Goal: Find specific page/section: Find specific page/section

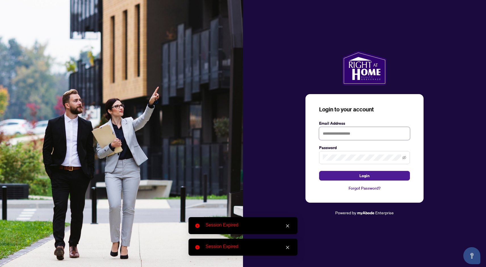
click at [348, 136] on input "text" at bounding box center [364, 133] width 91 height 13
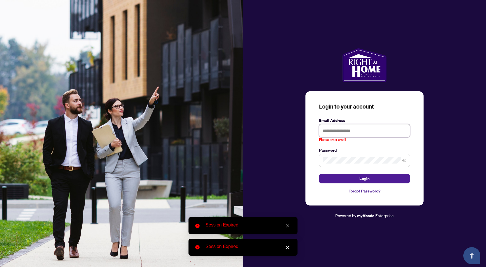
type input "**********"
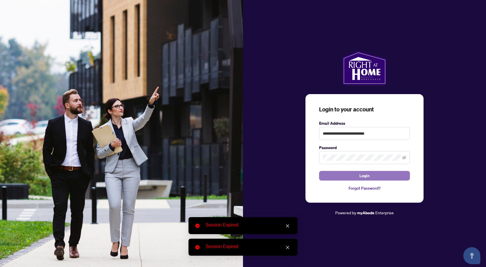
click at [344, 176] on button "Login" at bounding box center [364, 176] width 91 height 10
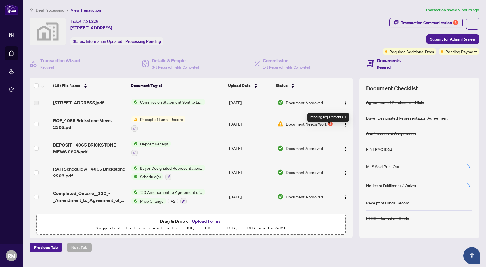
click at [329, 126] on div "1" at bounding box center [330, 124] width 5 height 5
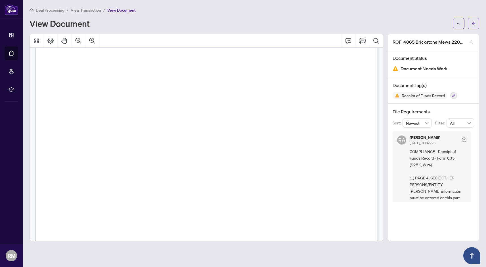
scroll to position [182, 0]
click at [412, 67] on span "Document Needs Work" at bounding box center [423, 69] width 47 height 8
click at [394, 69] on img at bounding box center [395, 69] width 6 height 6
click at [400, 96] on span "Receipt of Funds Record" at bounding box center [423, 96] width 48 height 4
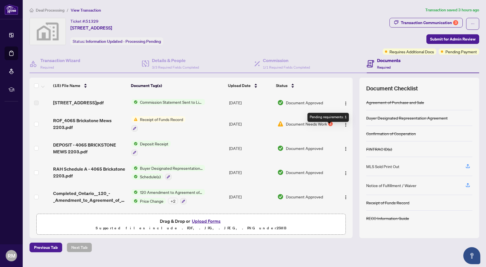
click at [329, 126] on div "1" at bounding box center [330, 124] width 5 height 5
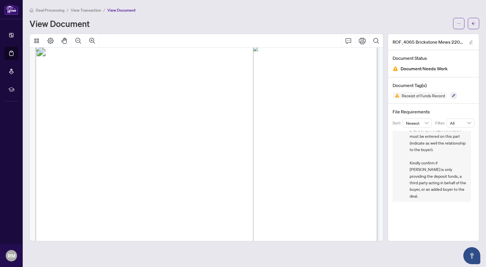
scroll to position [61, 0]
click at [439, 178] on span "COMPLIANCE - Receipt of Funds Record - Form 635 ($25K, Wire) 1.) PAGE 4, SEC.E …" at bounding box center [437, 144] width 57 height 113
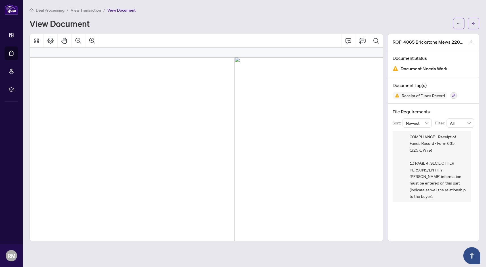
scroll to position [0, 0]
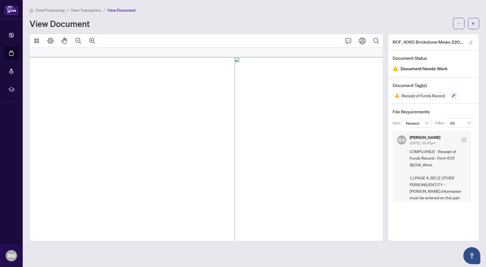
click at [434, 66] on span "Document Needs Work" at bounding box center [423, 69] width 47 height 8
click at [398, 69] on img at bounding box center [395, 69] width 6 height 6
